Goal: Task Accomplishment & Management: Manage account settings

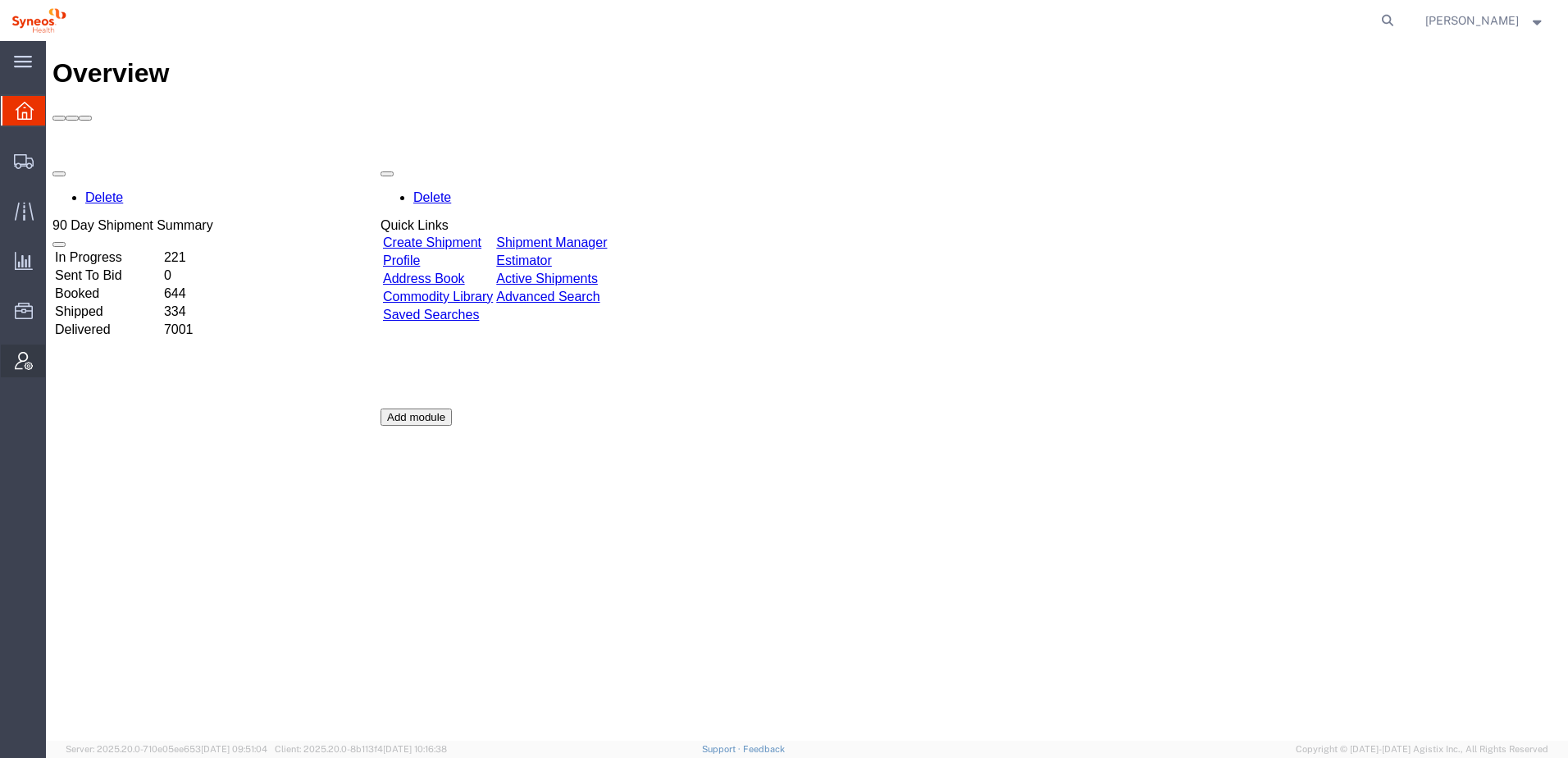
click at [57, 358] on span "Account Admin" at bounding box center [51, 361] width 12 height 33
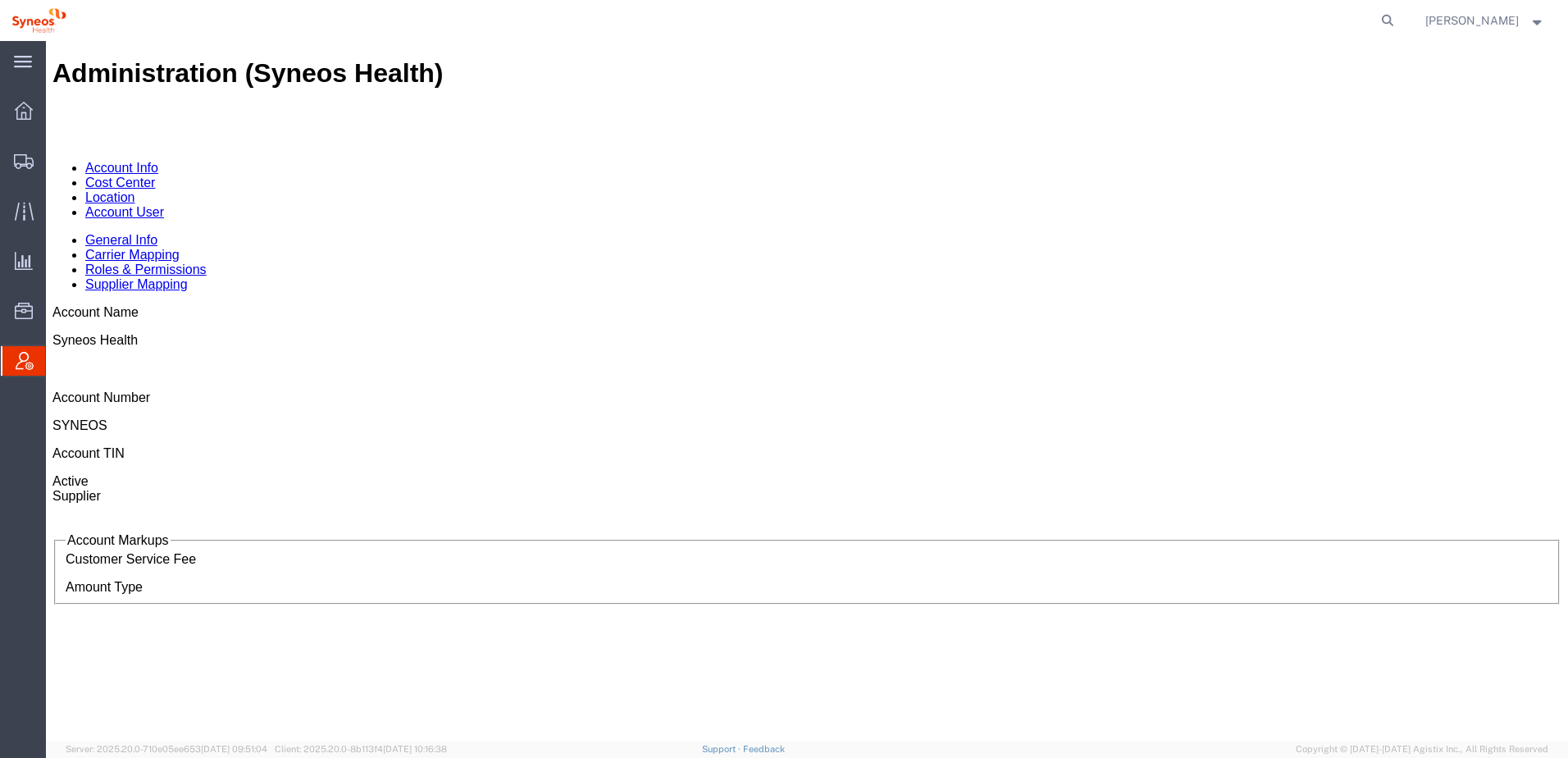
click at [164, 205] on link "Account User" at bounding box center [125, 212] width 79 height 13
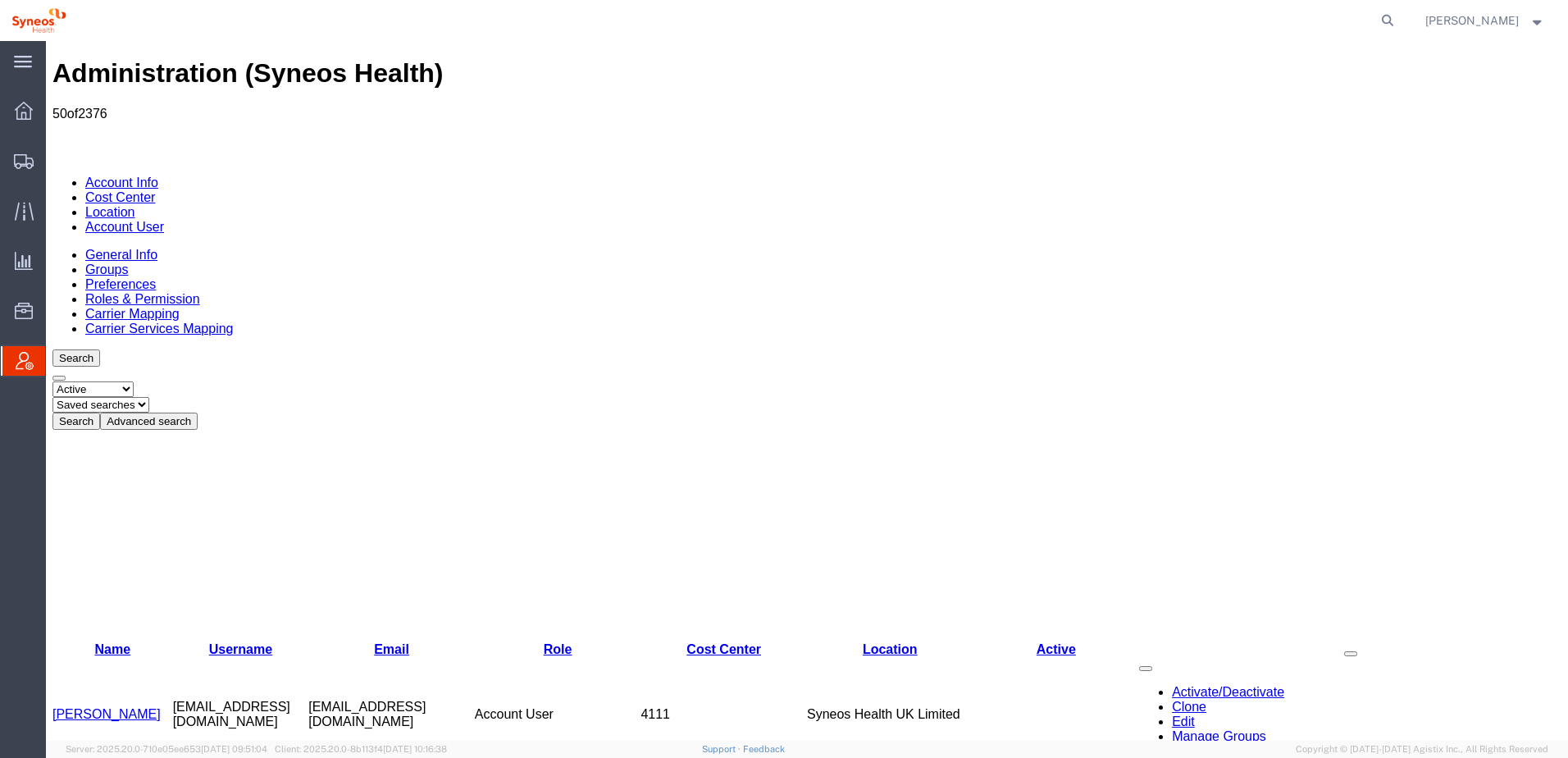
click at [197, 413] on button "Advanced search" at bounding box center [148, 421] width 97 height 17
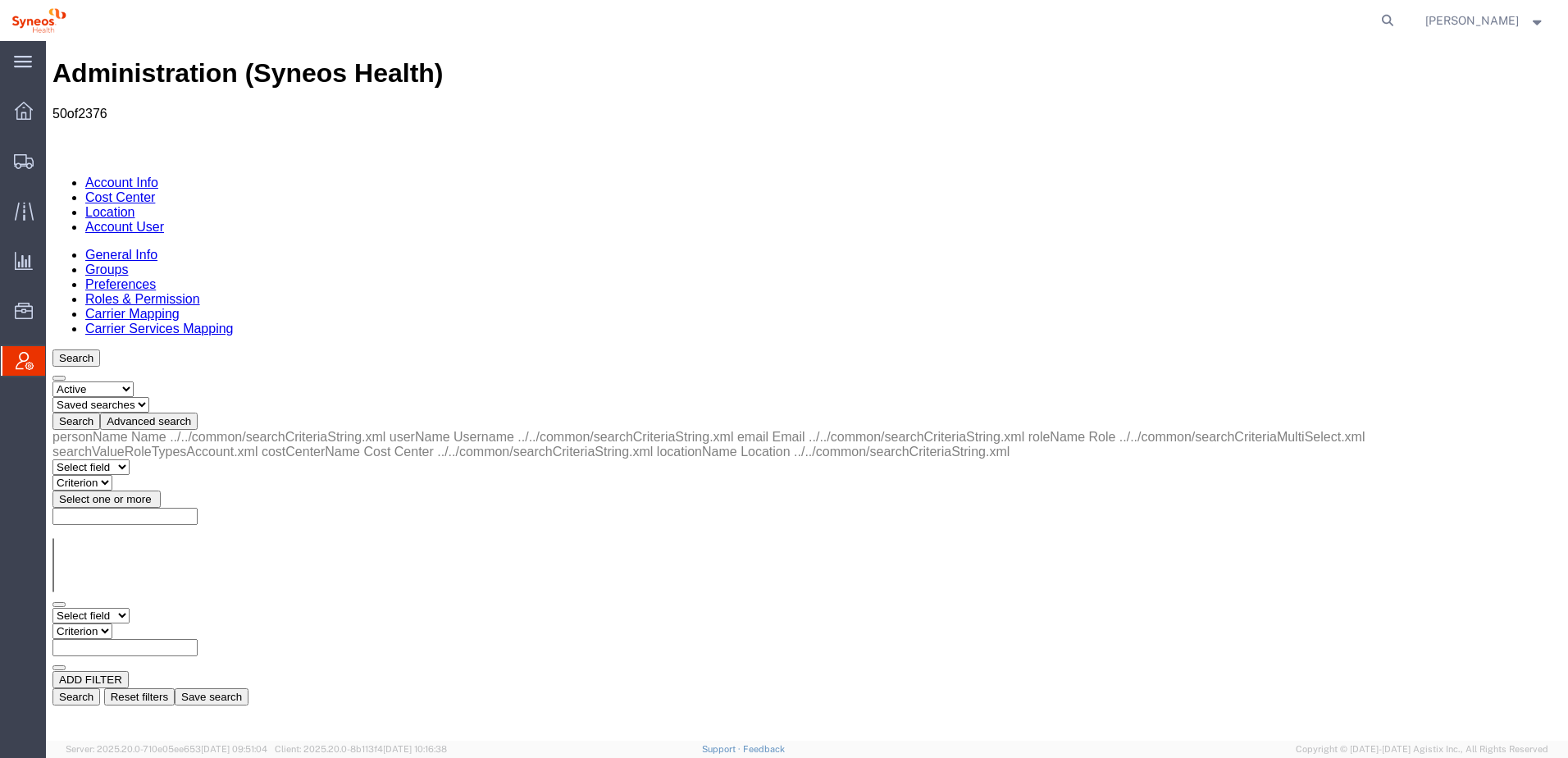
click at [130, 608] on select "Select field Cost Center Email Location Name Role Username" at bounding box center [91, 616] width 77 height 15
select select "personName"
click at [53, 608] on select "Select field Cost Center Email Location Name Role Username" at bounding box center [91, 616] width 77 height 15
click at [151, 623] on select "Criterion contains does not contain is is blank is not blank starts with" at bounding box center [102, 631] width 98 height 15
select select "contains"
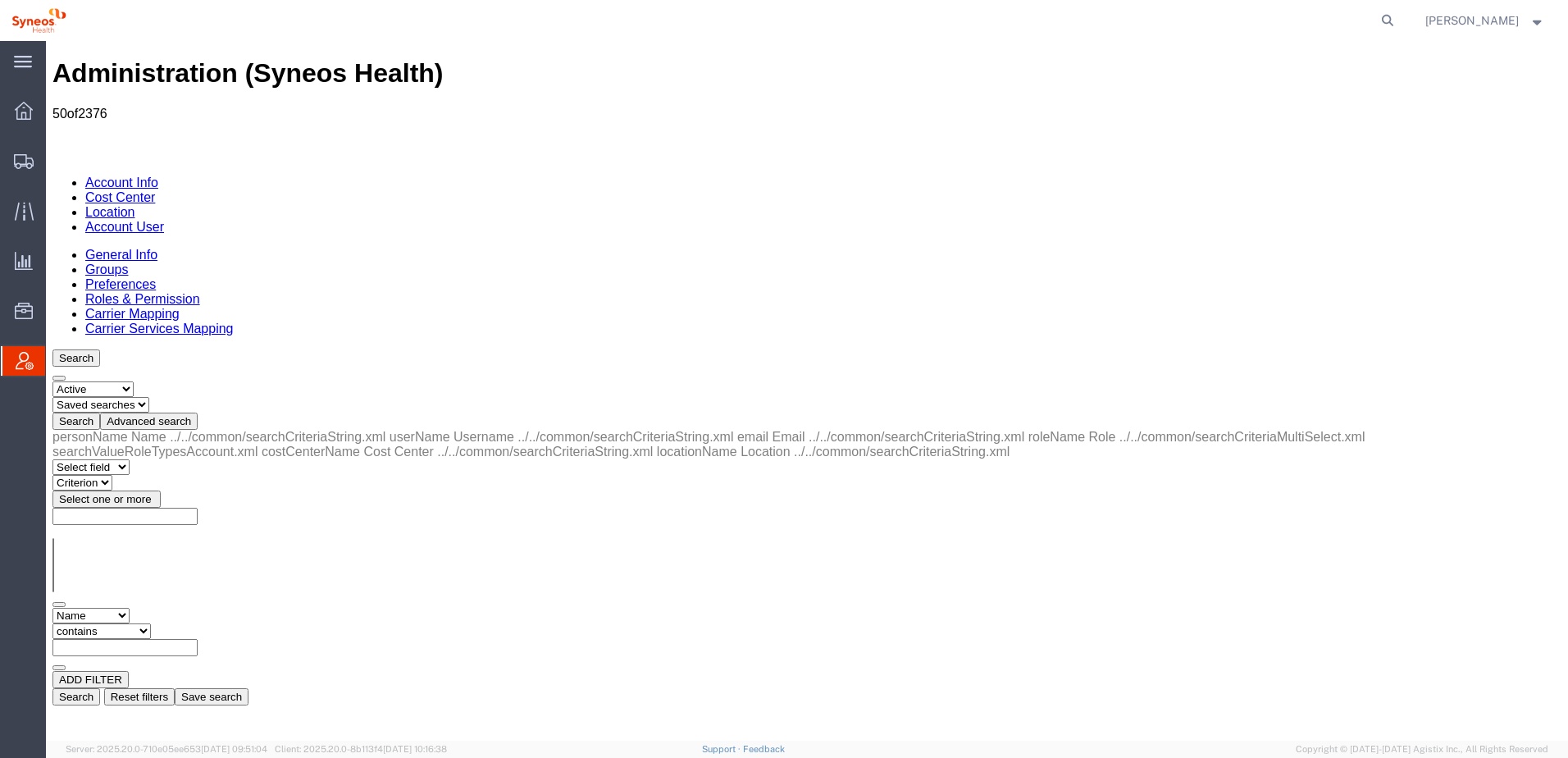
click at [151, 623] on select "Criterion contains does not contain is is blank is not blank starts with" at bounding box center [102, 631] width 98 height 15
type input "sauc"
click at [100, 688] on button "Search" at bounding box center [76, 696] width 47 height 17
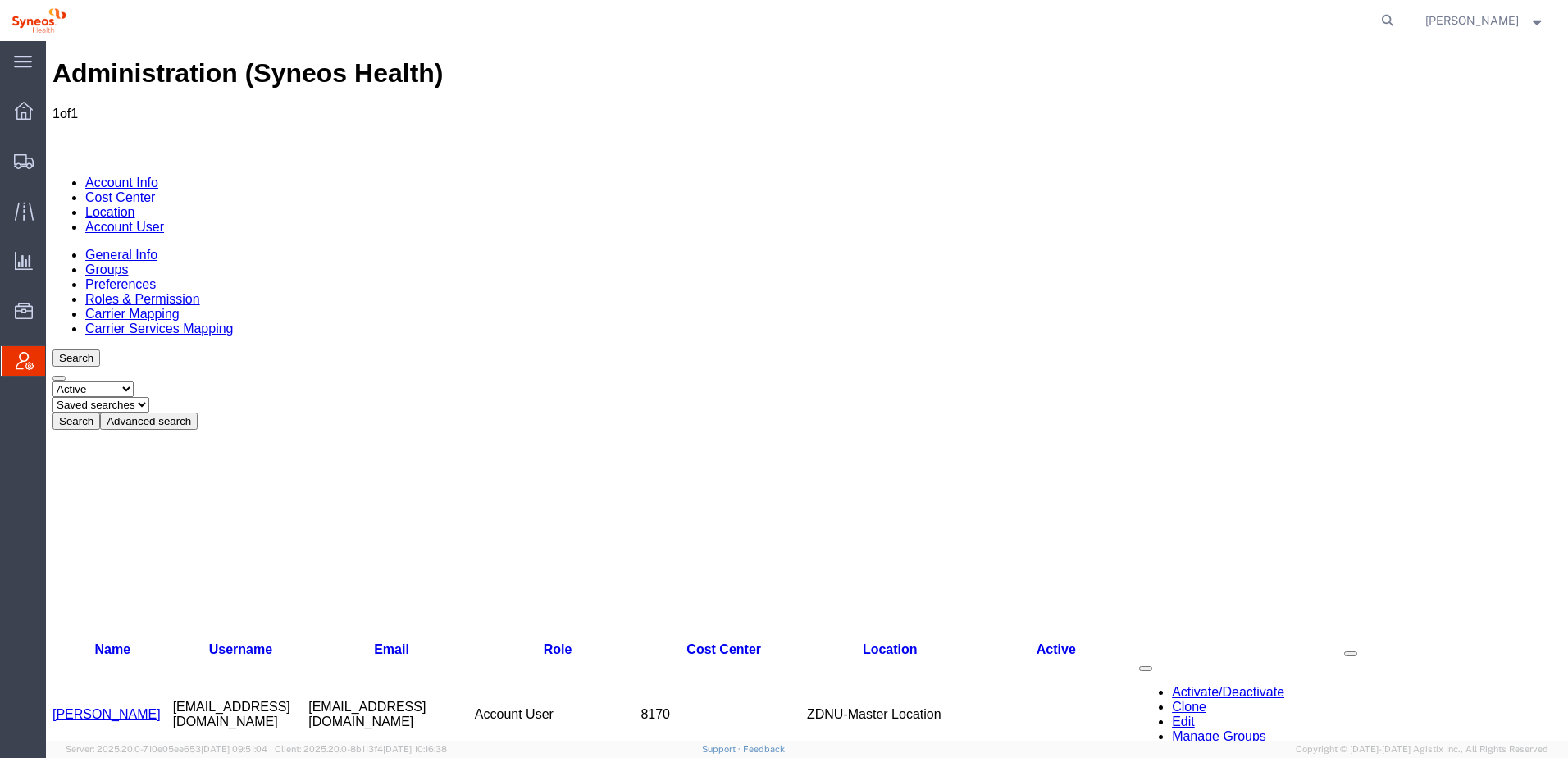
click at [92, 707] on link "[PERSON_NAME]" at bounding box center [107, 714] width 109 height 13
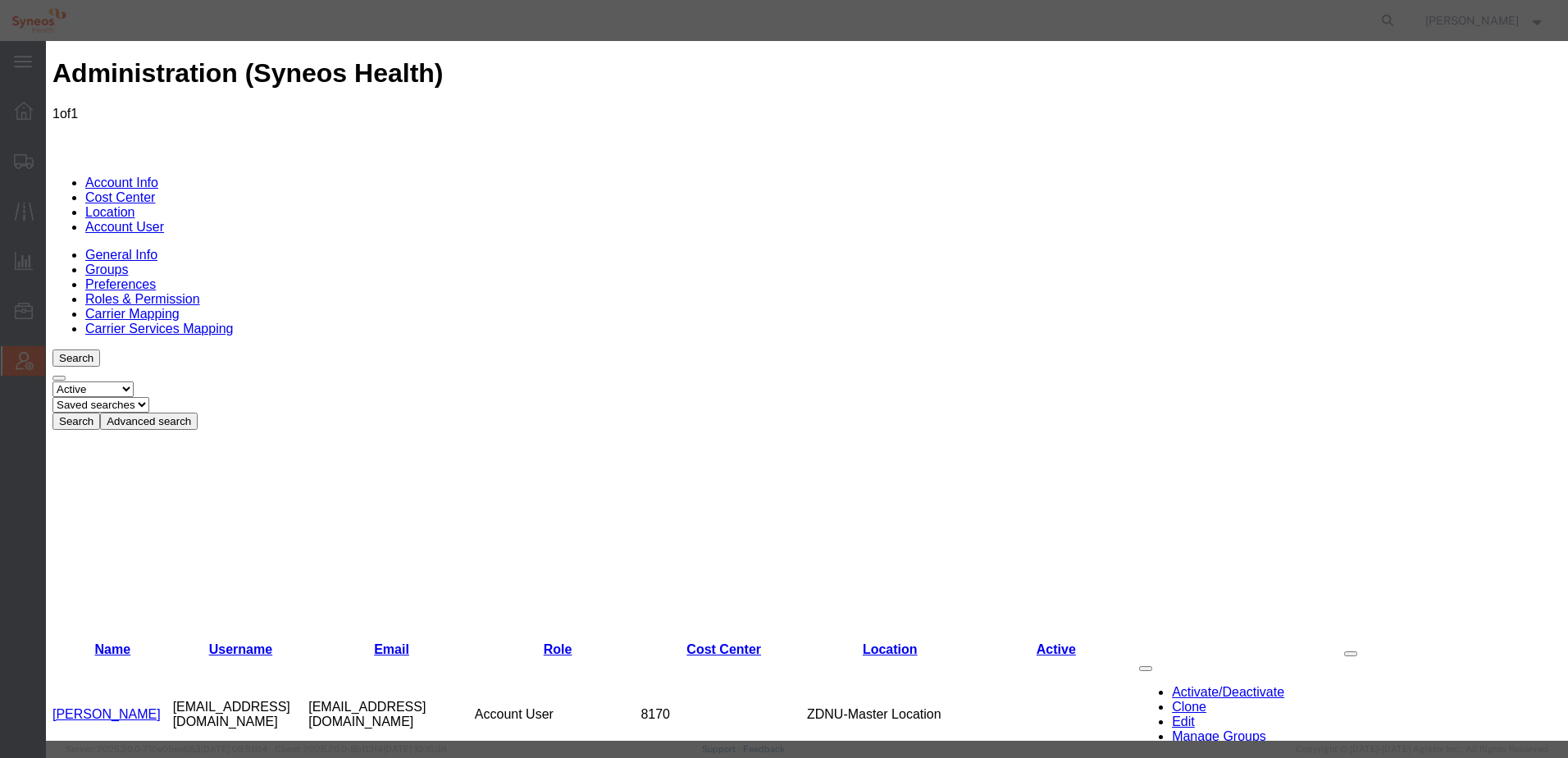
select select "DEPARTMENT"
type input "Syneos Health comm"
select select "{"locationId":"61552","street1":"[STREET_ADDRESS]","street2":"","oneLineAddress…"
type input "[STREET_ADDRESS]"
type input "[GEOGRAPHIC_DATA]"
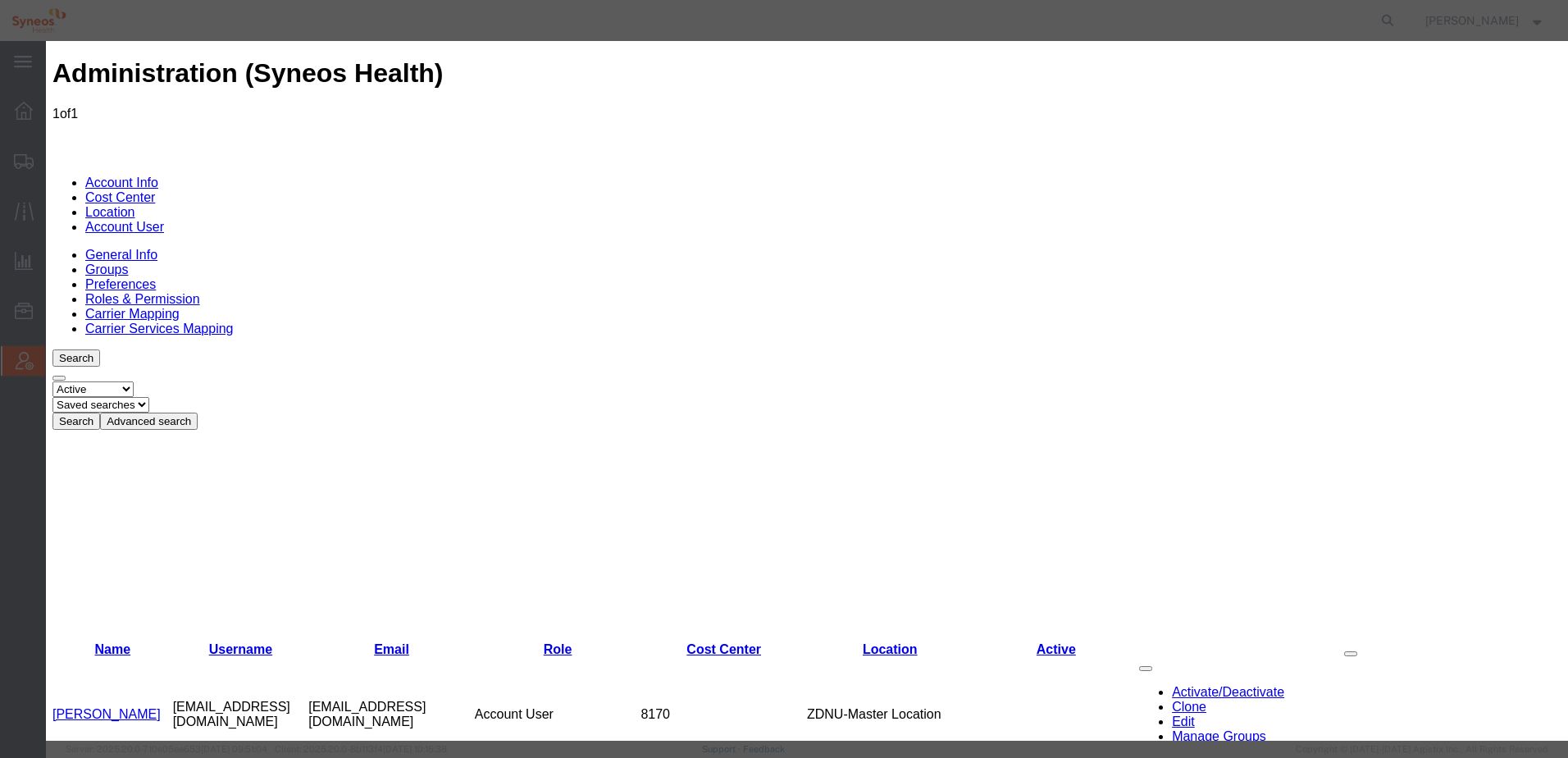
select select
type input "WC1A 2SL"
select select "GB"
